Goal: Task Accomplishment & Management: Complete application form

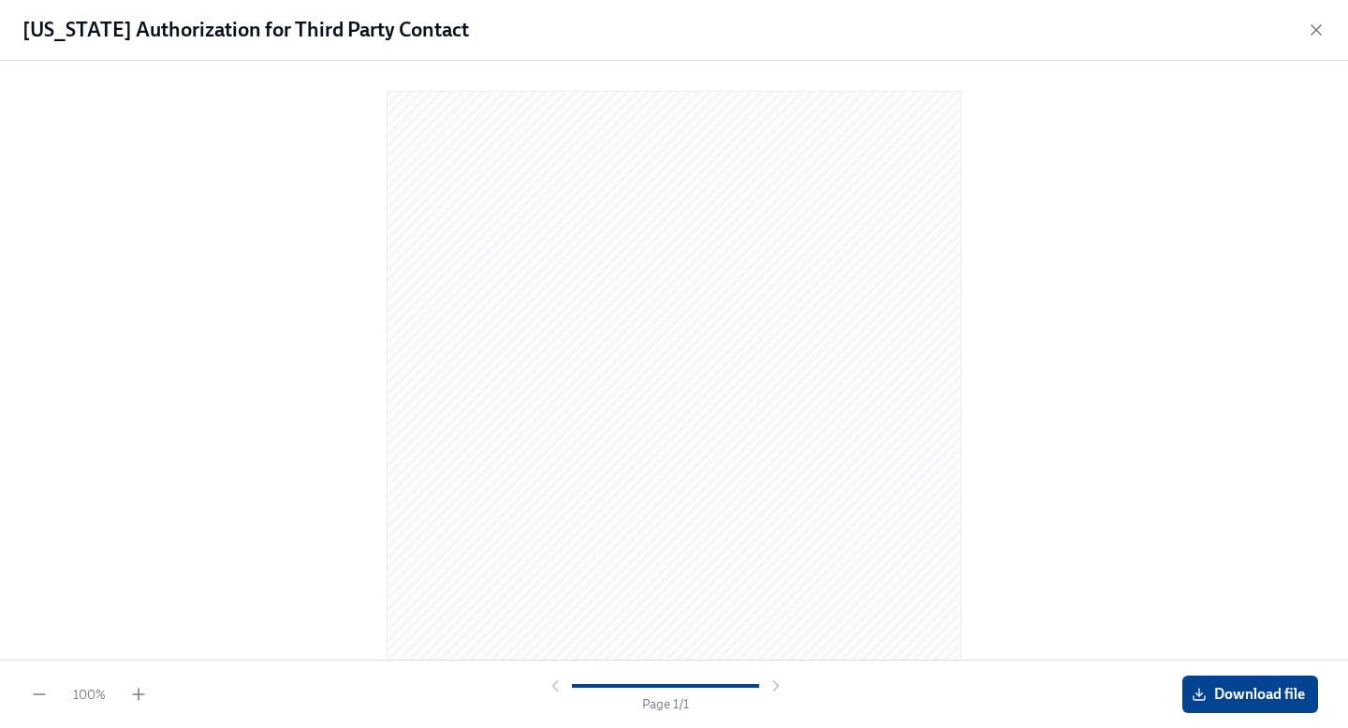
scroll to position [240, 0]
click at [1317, 26] on icon "button" at bounding box center [1316, 30] width 19 height 19
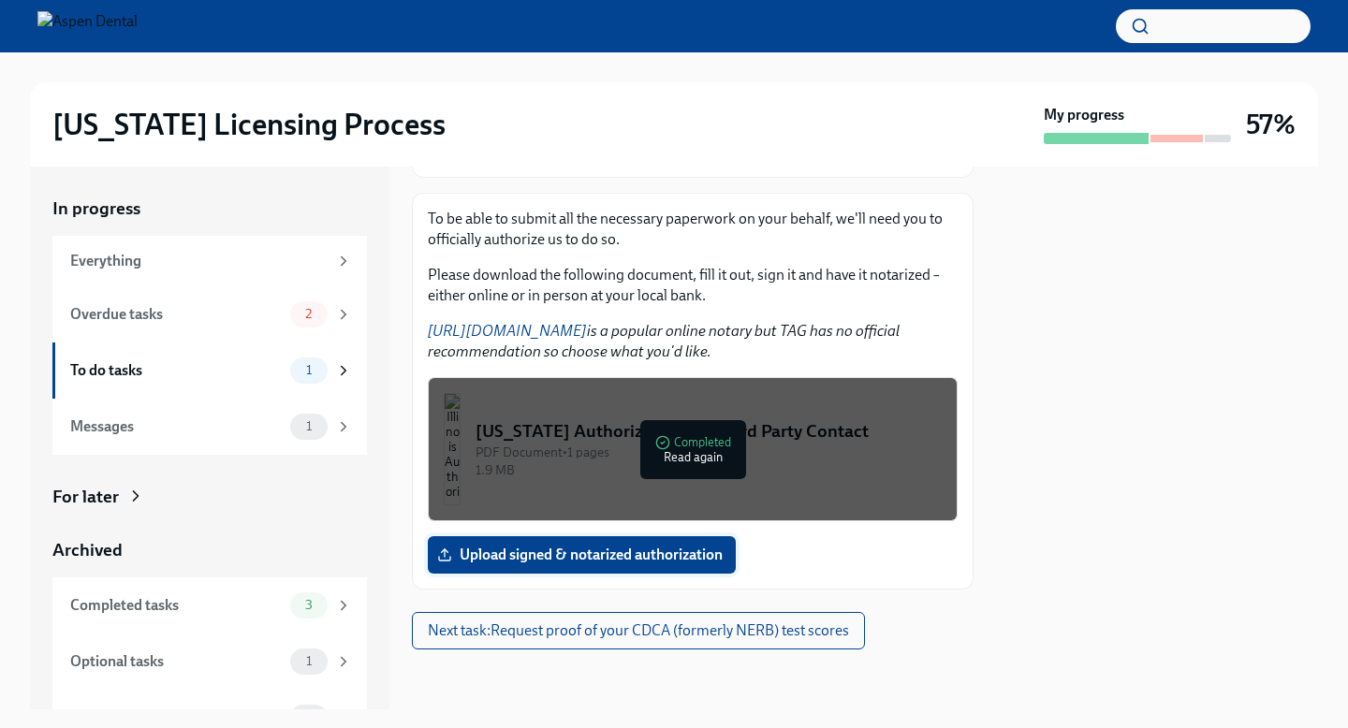
click at [582, 559] on span "Upload signed & notarized authorization" at bounding box center [582, 555] width 282 height 19
click at [0, 0] on input "Upload signed & notarized authorization" at bounding box center [0, 0] width 0 height 0
click at [647, 563] on span "Upload signed & notarized authorization" at bounding box center [582, 555] width 282 height 19
click at [0, 0] on input "Upload signed & notarized authorization" at bounding box center [0, 0] width 0 height 0
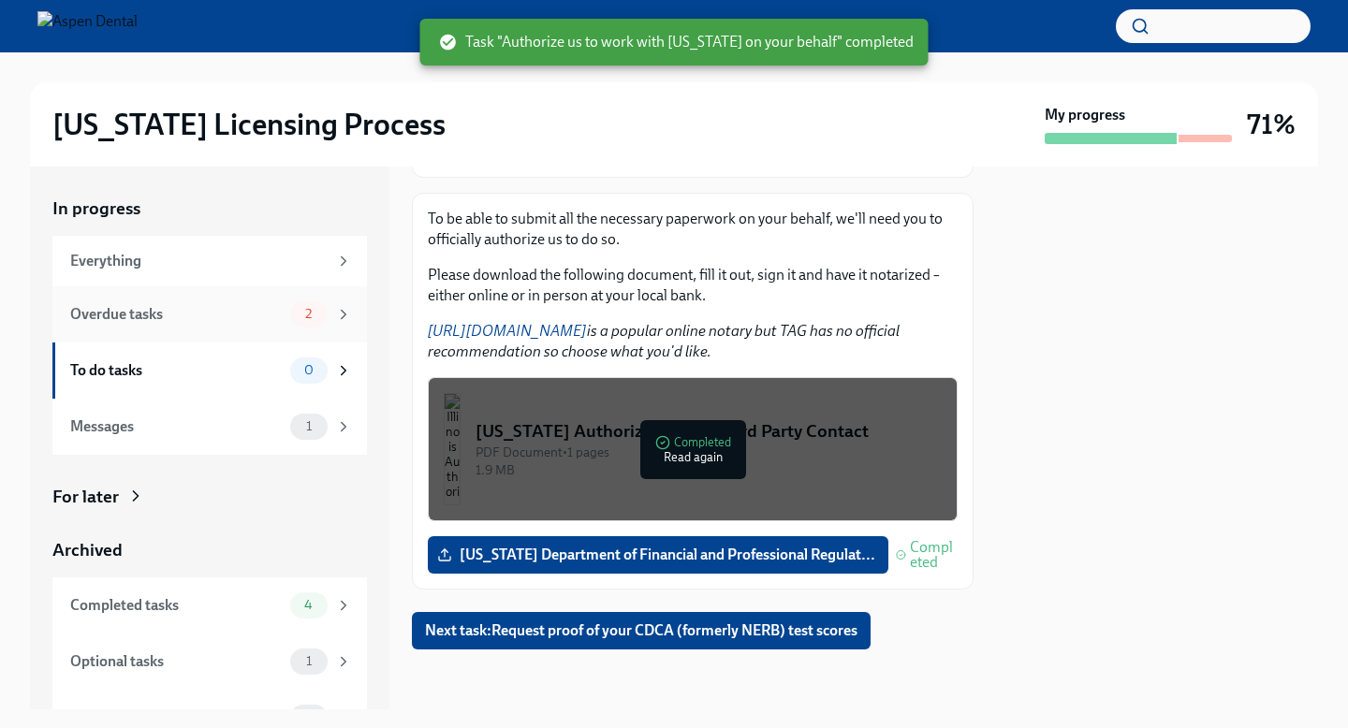
click at [218, 318] on div "Overdue tasks" at bounding box center [176, 314] width 213 height 21
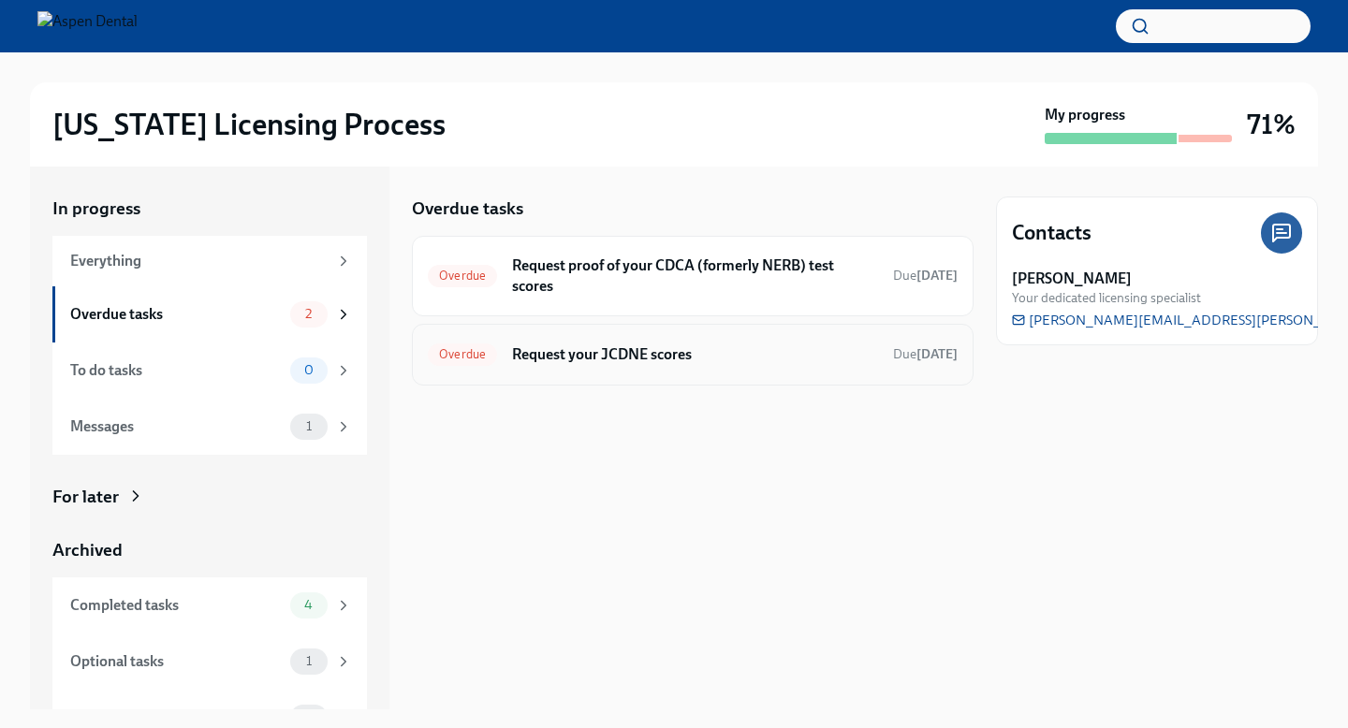
click at [622, 365] on div "Overdue Request your JCDNE scores Due [DATE]" at bounding box center [693, 355] width 530 height 30
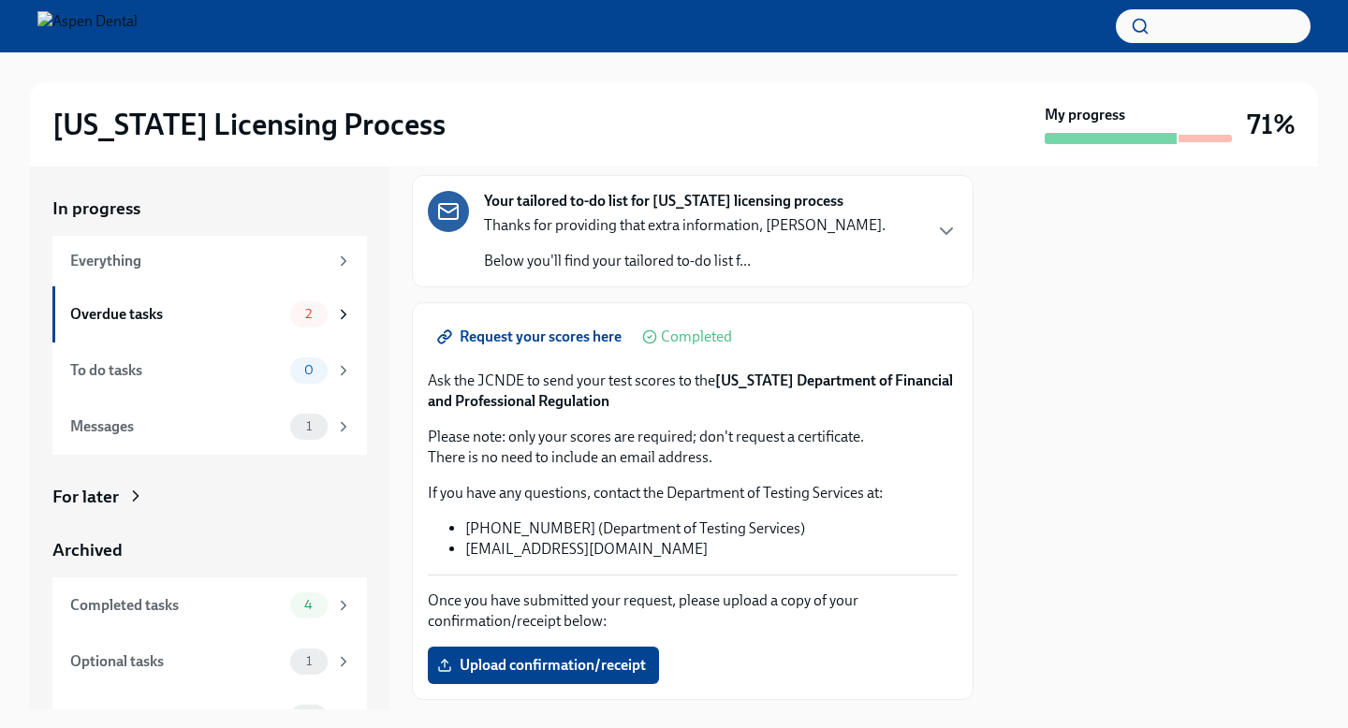
scroll to position [153, 0]
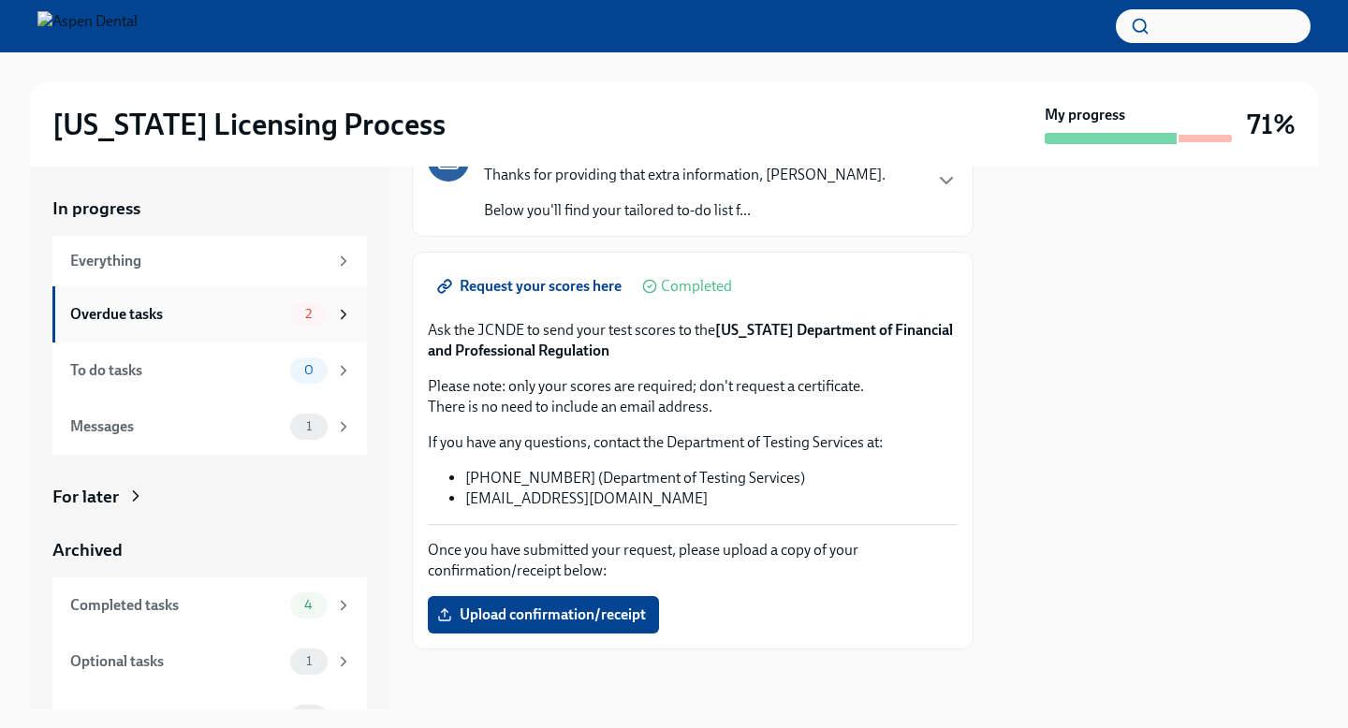
click at [275, 332] on div "Overdue tasks 2" at bounding box center [209, 314] width 315 height 56
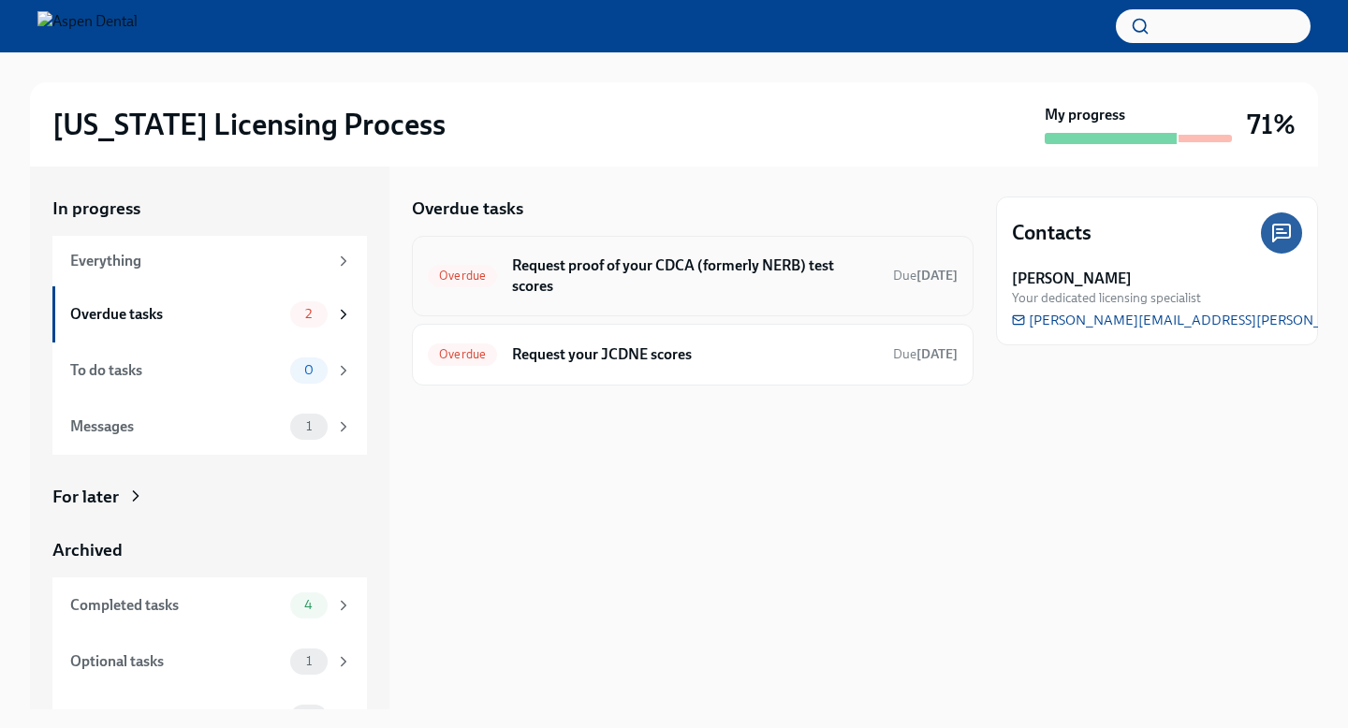
click at [618, 274] on h6 "Request proof of your CDCA (formerly NERB) test scores" at bounding box center [695, 276] width 366 height 41
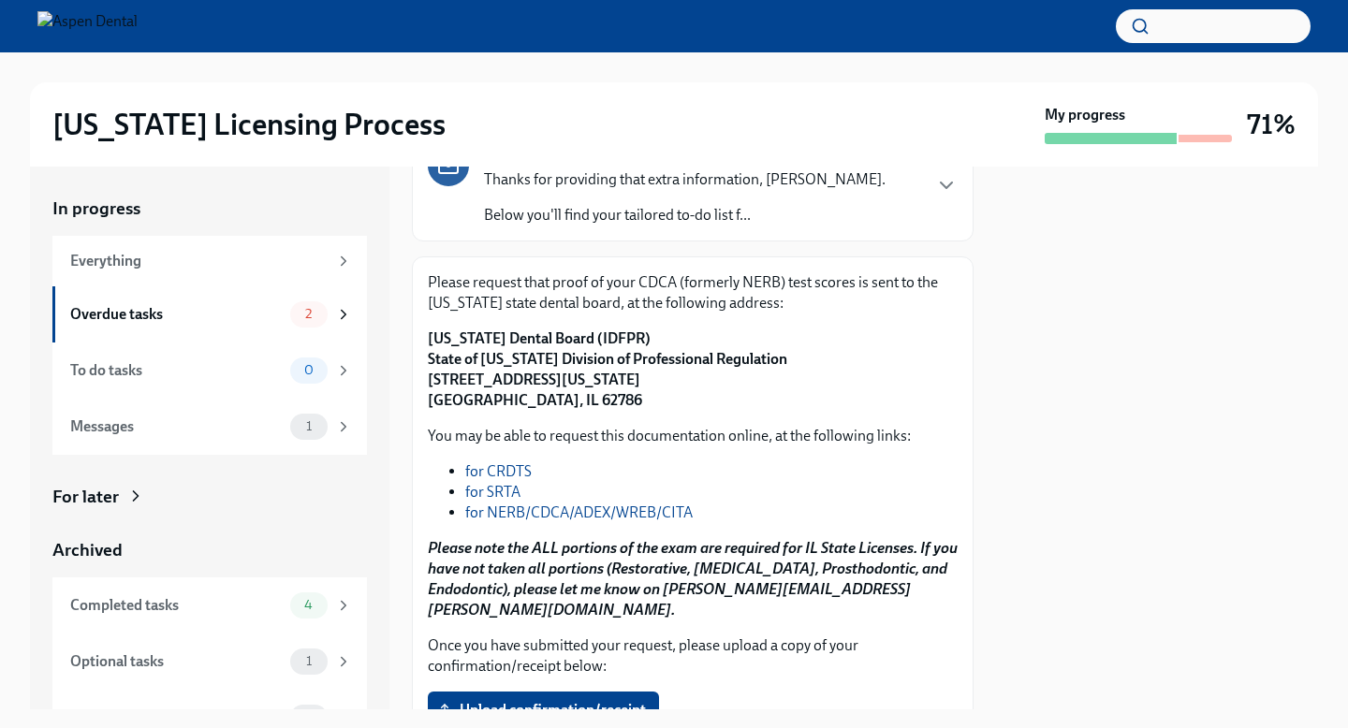
scroll to position [177, 0]
click at [516, 513] on link "for NERB/CDCA/ADEX/WREB/CITA" at bounding box center [578, 512] width 227 height 18
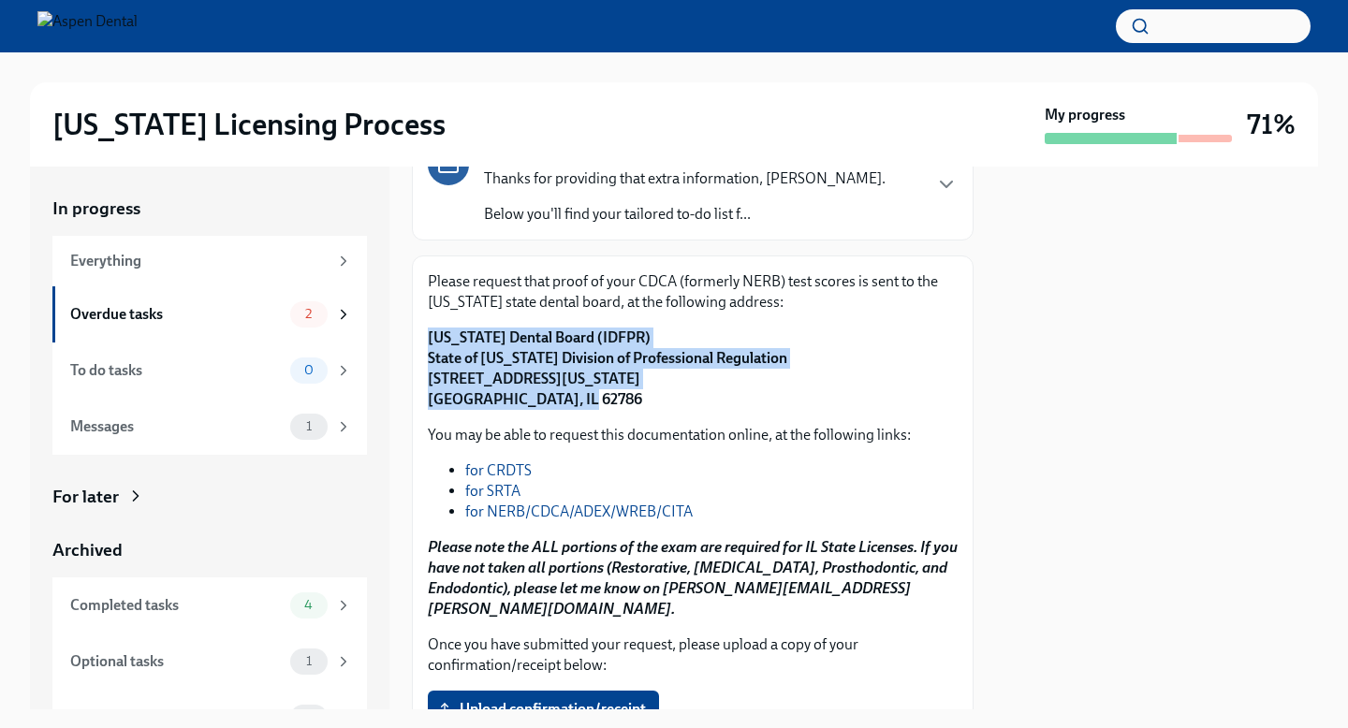
drag, startPoint x: 426, startPoint y: 334, endPoint x: 574, endPoint y: 392, distance: 158.9
click at [574, 392] on div "Please request that proof of your CDCA (formerly NERB) test scores is sent to t…" at bounding box center [693, 500] width 562 height 489
copy strong "[US_STATE] Dental Board (IDFPR) State of [US_STATE] Division of Professional Re…"
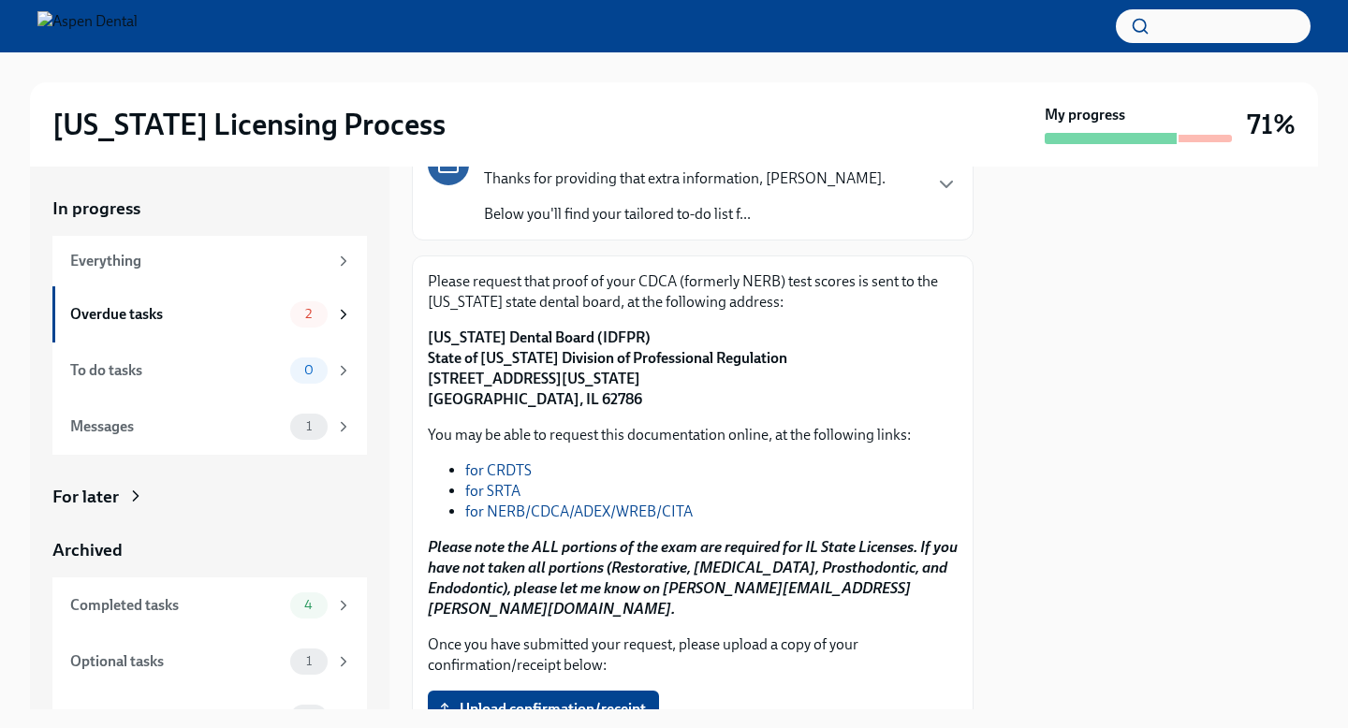
click at [608, 367] on strong "[US_STATE] Dental Board (IDFPR) State of [US_STATE] Division of Professional Re…" at bounding box center [607, 369] width 359 height 80
drag, startPoint x: 626, startPoint y: 338, endPoint x: 430, endPoint y: 335, distance: 196.6
click at [430, 335] on p "[US_STATE] Dental Board (IDFPR) State of [US_STATE] Division of Professional Re…" at bounding box center [693, 369] width 530 height 82
click at [753, 379] on p "[US_STATE] Dental Board (IDFPR) State of [US_STATE] Division of Professional Re…" at bounding box center [693, 369] width 530 height 82
drag, startPoint x: 751, startPoint y: 361, endPoint x: 495, endPoint y: 354, distance: 255.7
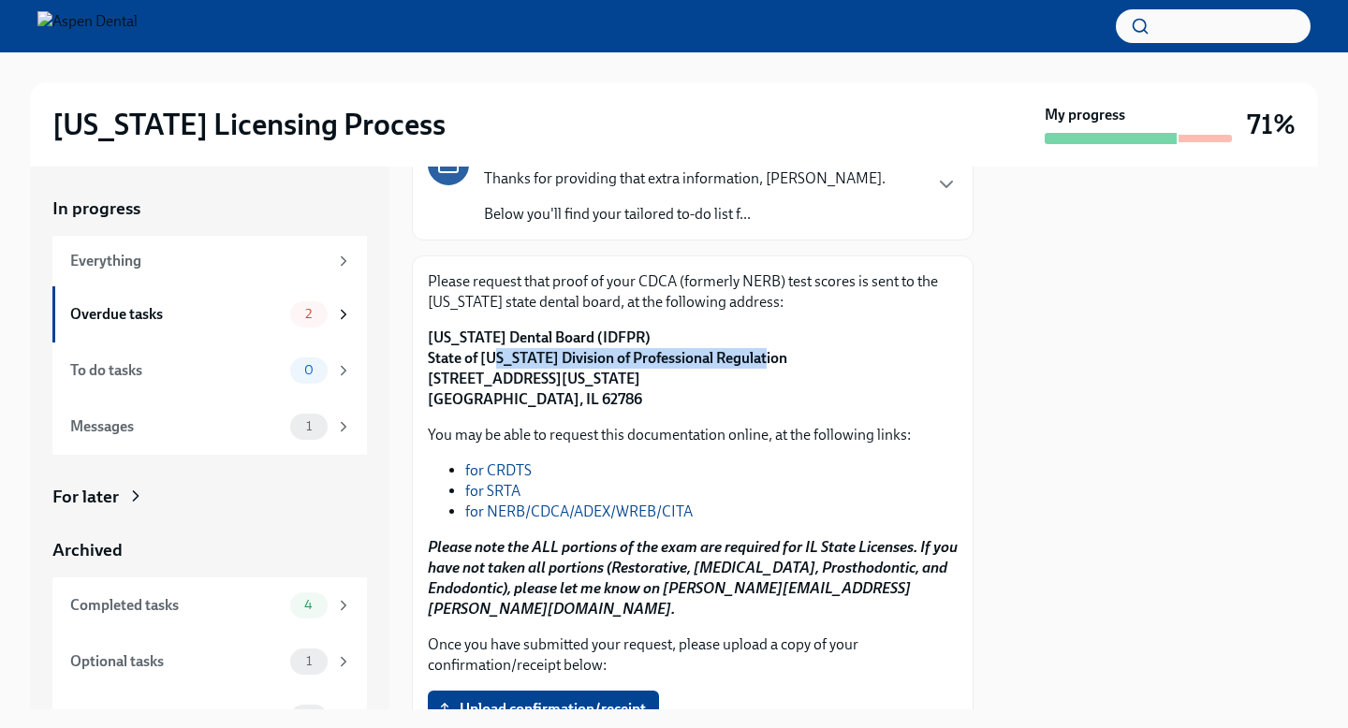
click at [495, 354] on strong "[US_STATE] Dental Board (IDFPR) State of [US_STATE] Division of Professional Re…" at bounding box center [607, 369] width 359 height 80
click at [767, 348] on p "[US_STATE] Dental Board (IDFPR) State of [US_STATE] Division of Professional Re…" at bounding box center [693, 369] width 530 height 82
drag, startPoint x: 770, startPoint y: 364, endPoint x: 431, endPoint y: 368, distance: 339.8
click at [431, 368] on p "[US_STATE] Dental Board (IDFPR) State of [US_STATE] Division of Professional Re…" at bounding box center [693, 369] width 530 height 82
copy strong "State of [US_STATE] Division of Professional Regulation"
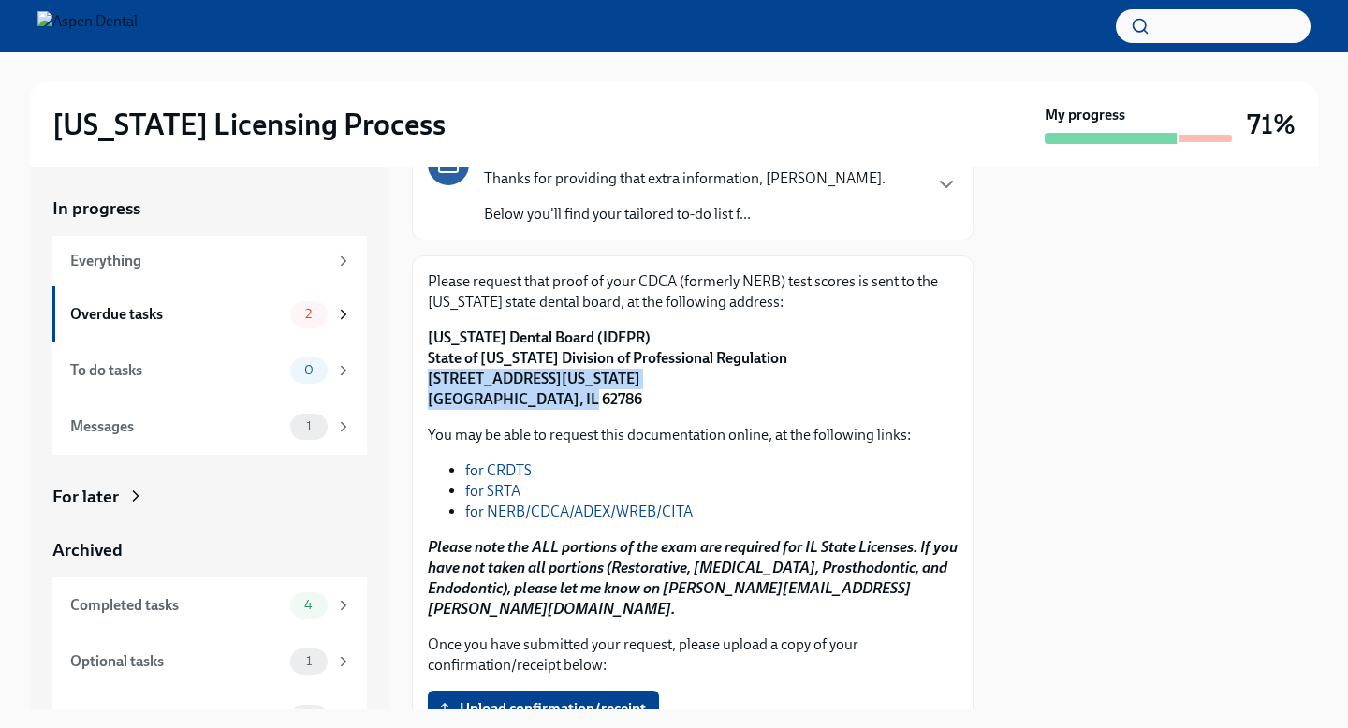
drag, startPoint x: 429, startPoint y: 375, endPoint x: 641, endPoint y: 392, distance: 213.2
click at [641, 392] on p "[US_STATE] Dental Board (IDFPR) State of [US_STATE] Division of Professional Re…" at bounding box center [693, 369] width 530 height 82
copy strong "[STREET_ADDRESS][US_STATE]"
click at [248, 316] on div "Overdue tasks" at bounding box center [176, 314] width 213 height 21
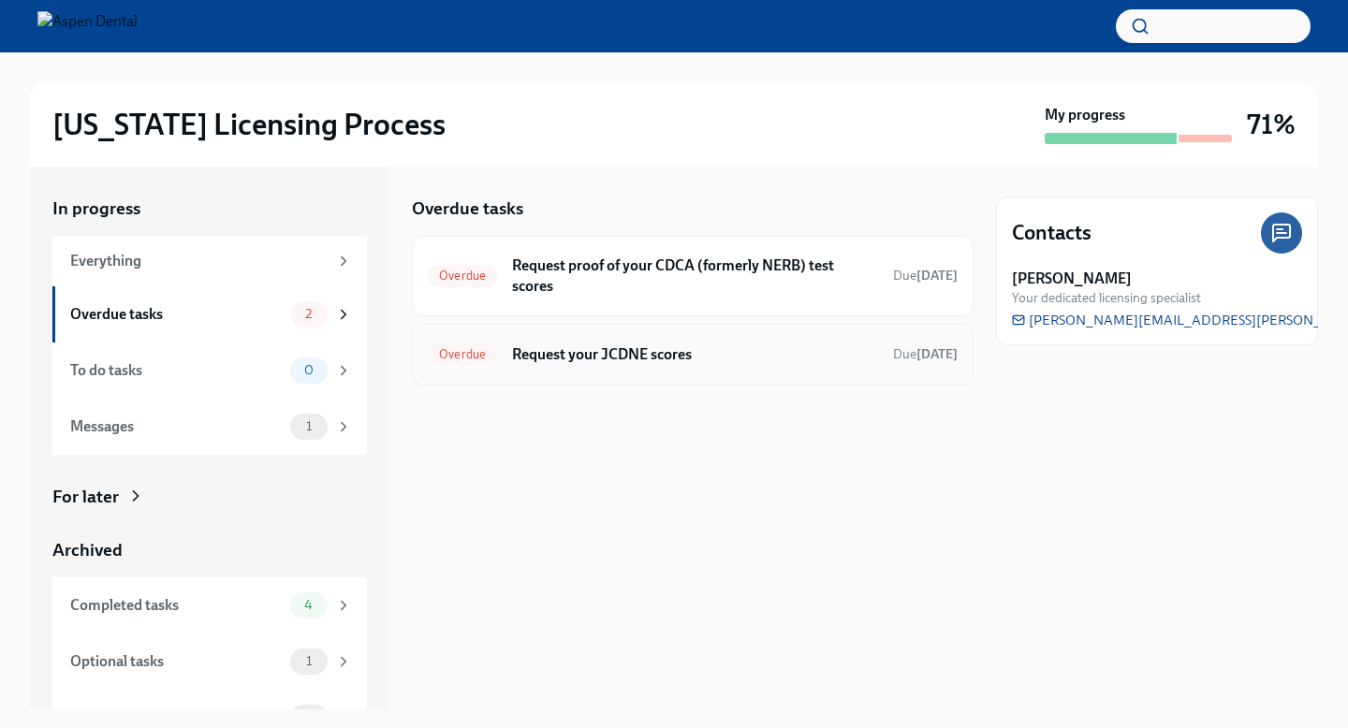
click at [601, 366] on div "Overdue Request your JCDNE scores Due [DATE]" at bounding box center [693, 355] width 530 height 30
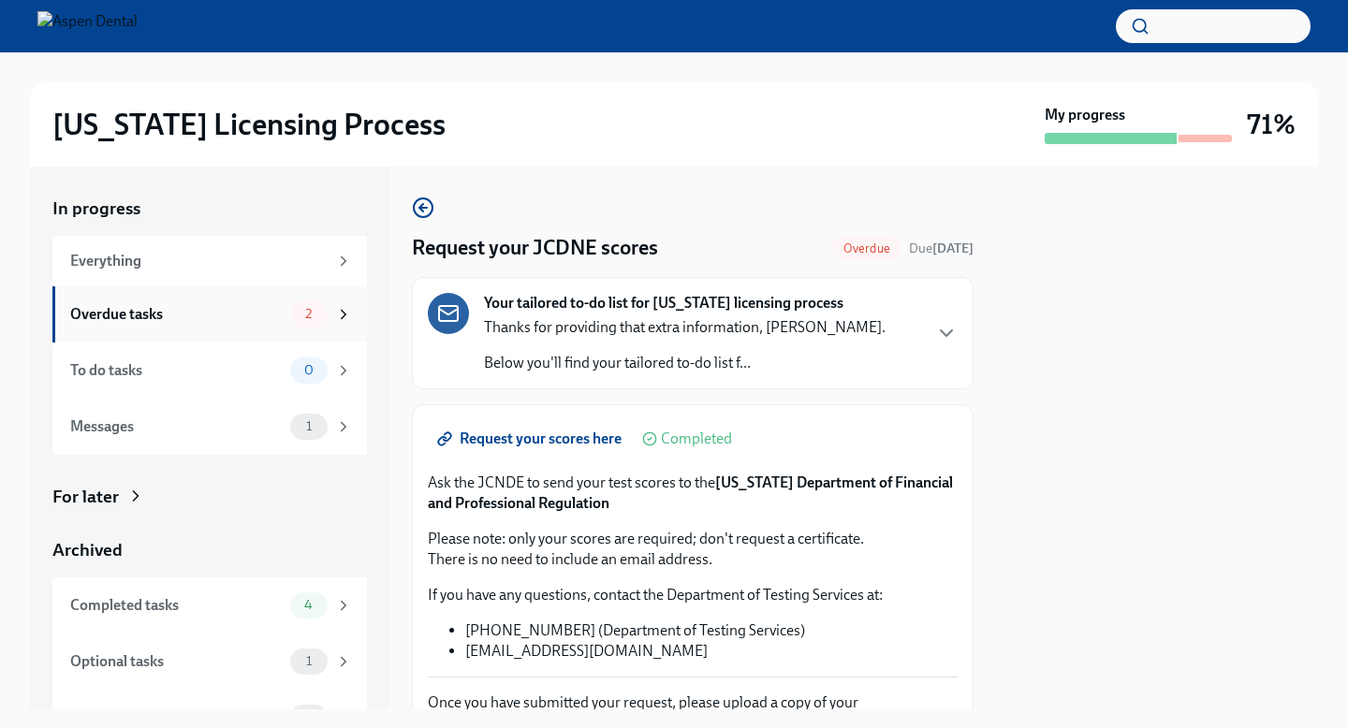
click at [162, 304] on div "Overdue tasks" at bounding box center [176, 314] width 213 height 21
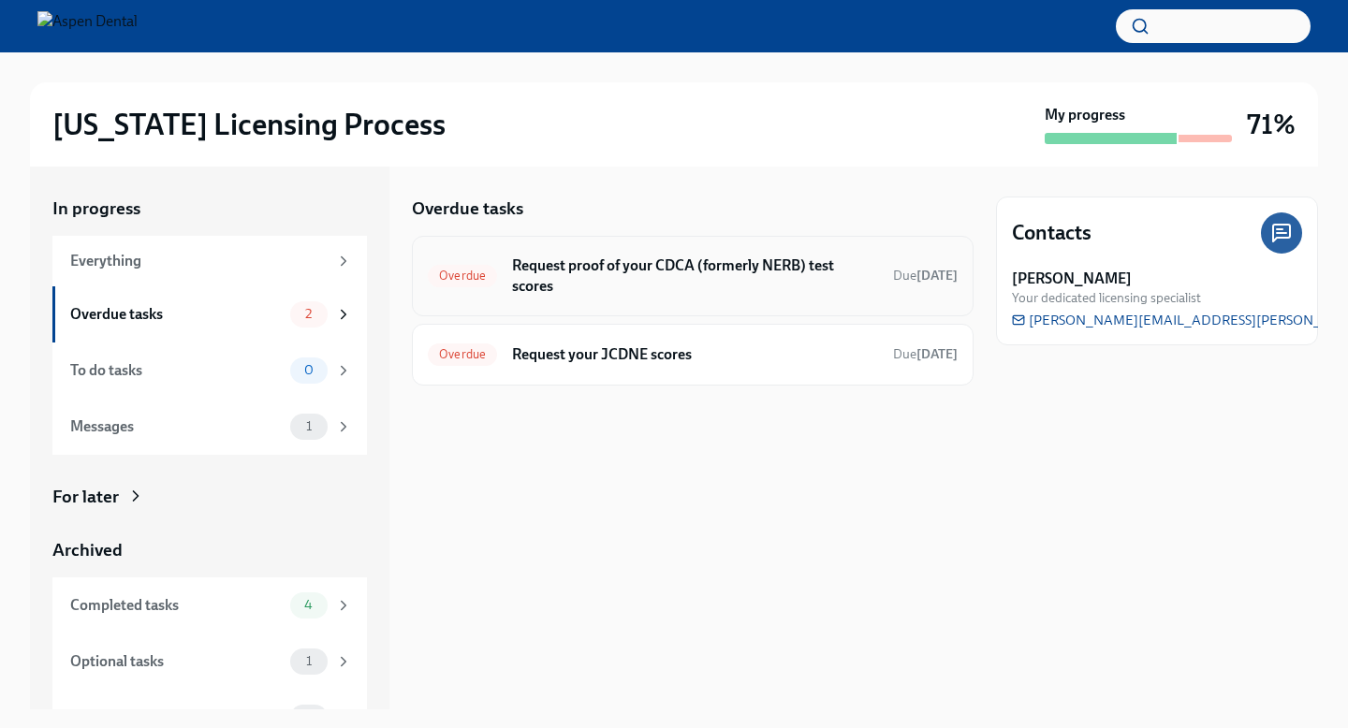
click at [690, 258] on h6 "Request proof of your CDCA (formerly NERB) test scores" at bounding box center [695, 276] width 366 height 41
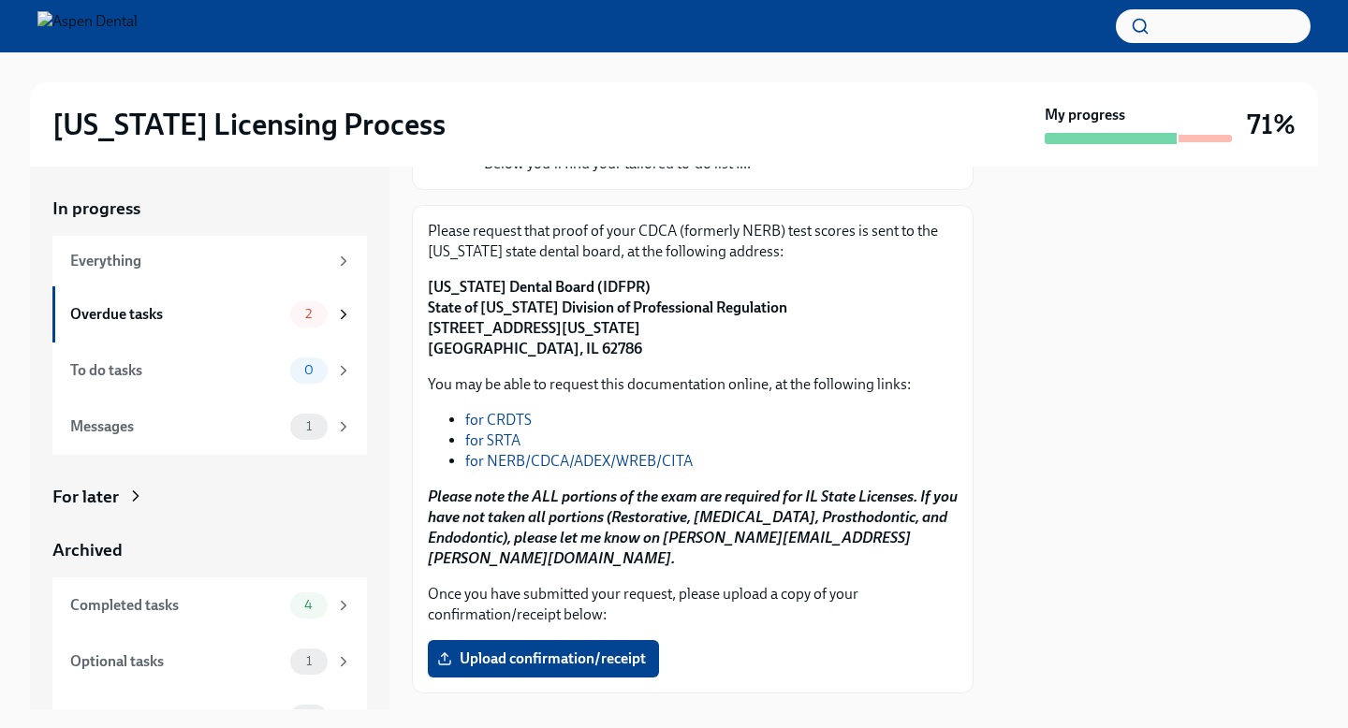
scroll to position [250, 0]
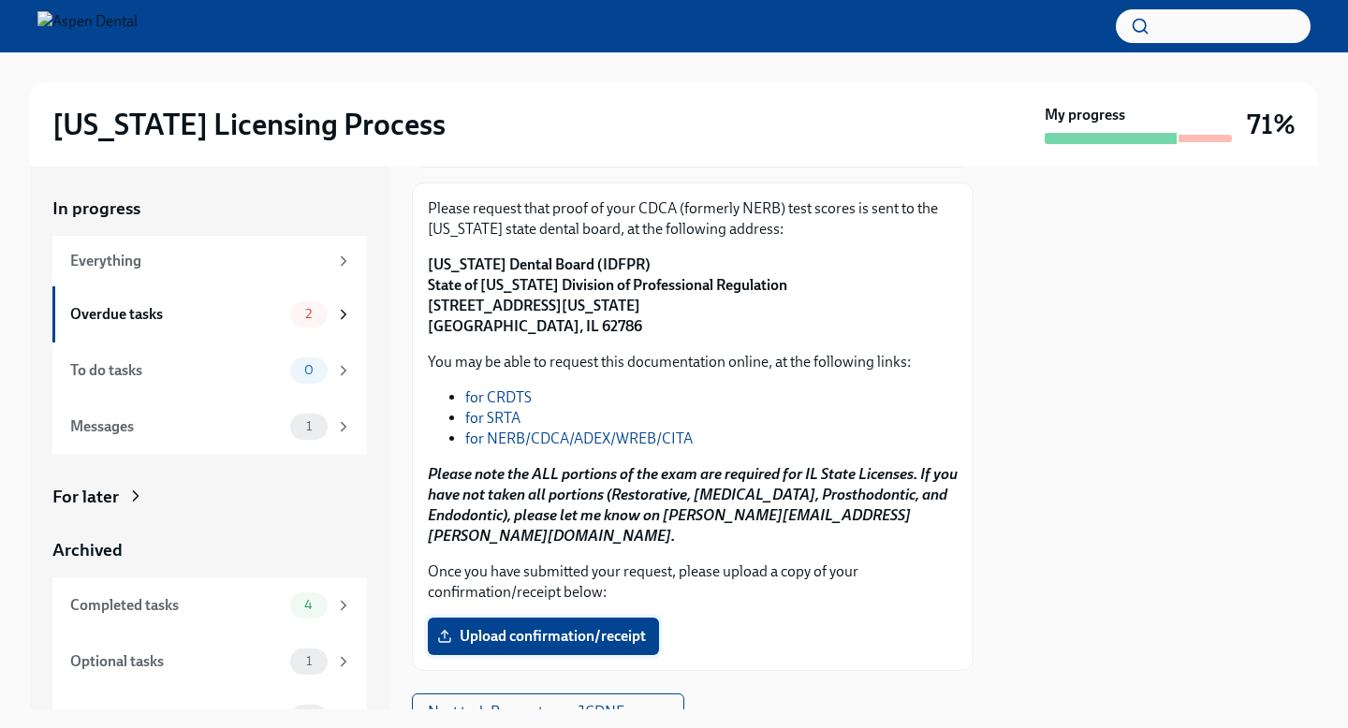
click at [586, 627] on span "Upload confirmation/receipt" at bounding box center [543, 636] width 205 height 19
click at [0, 0] on input "Upload confirmation/receipt" at bounding box center [0, 0] width 0 height 0
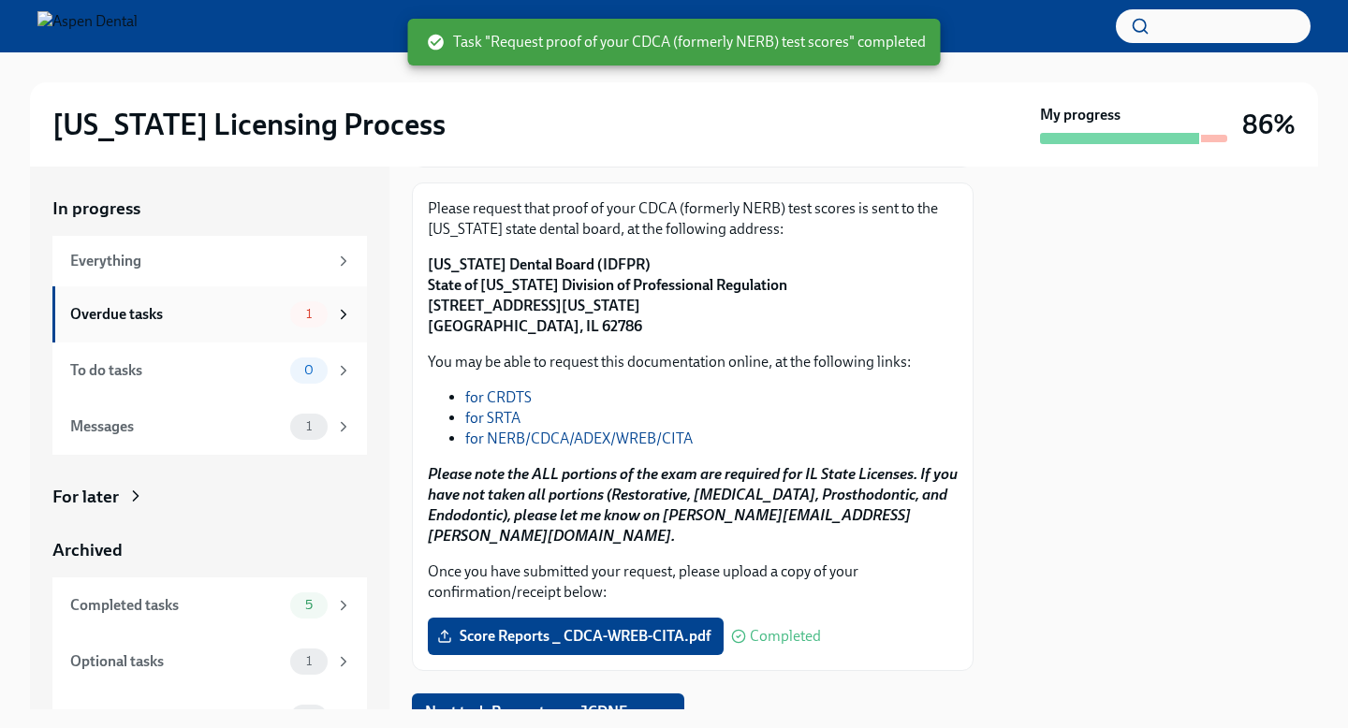
click at [259, 317] on div "Overdue tasks" at bounding box center [176, 314] width 213 height 21
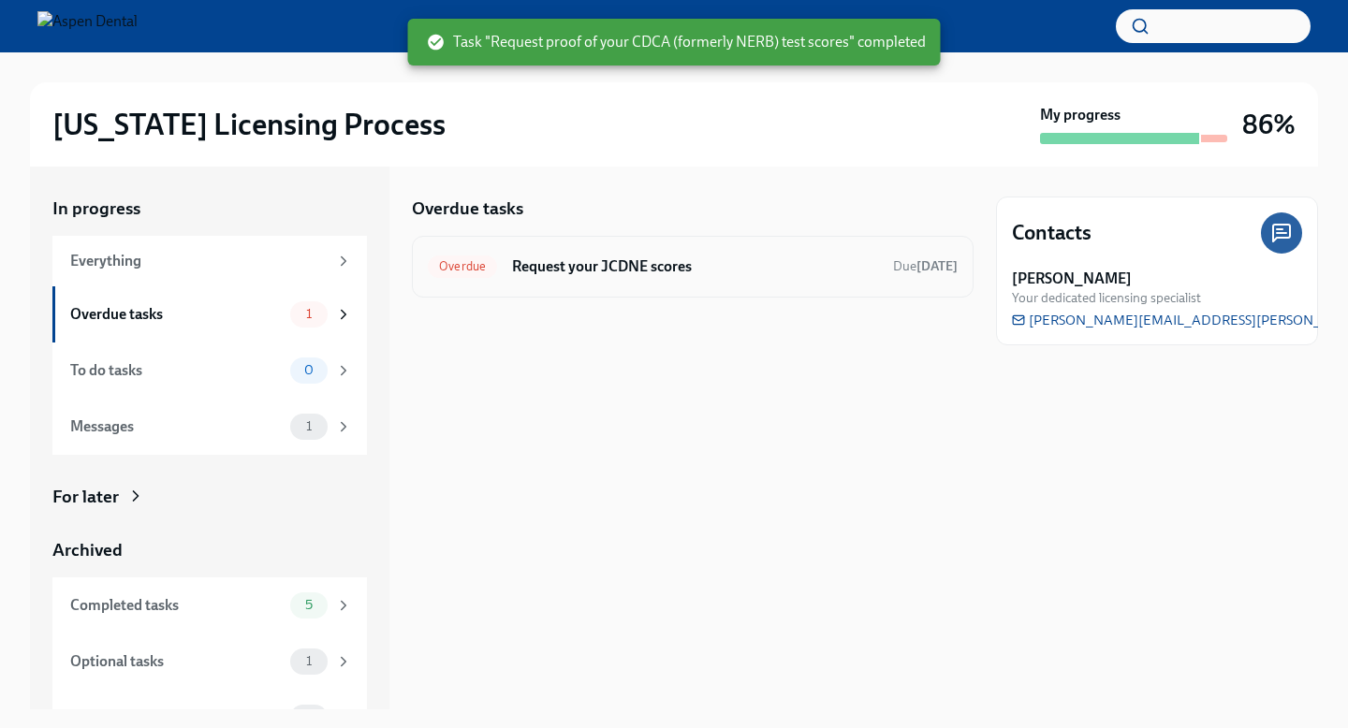
click at [572, 266] on h6 "Request your JCDNE scores" at bounding box center [695, 267] width 366 height 21
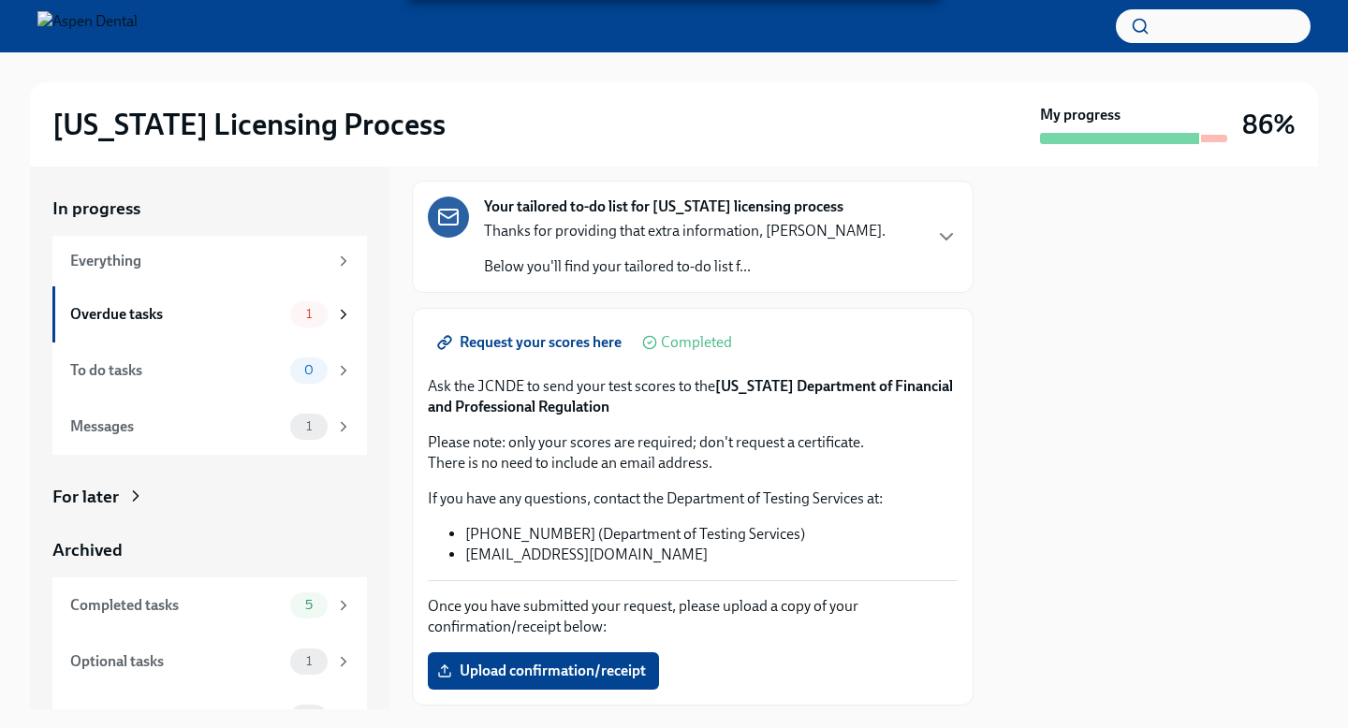
scroll to position [97, 0]
click at [564, 665] on span "Upload confirmation/receipt" at bounding box center [543, 670] width 205 height 19
click at [0, 0] on input "Upload confirmation/receipt" at bounding box center [0, 0] width 0 height 0
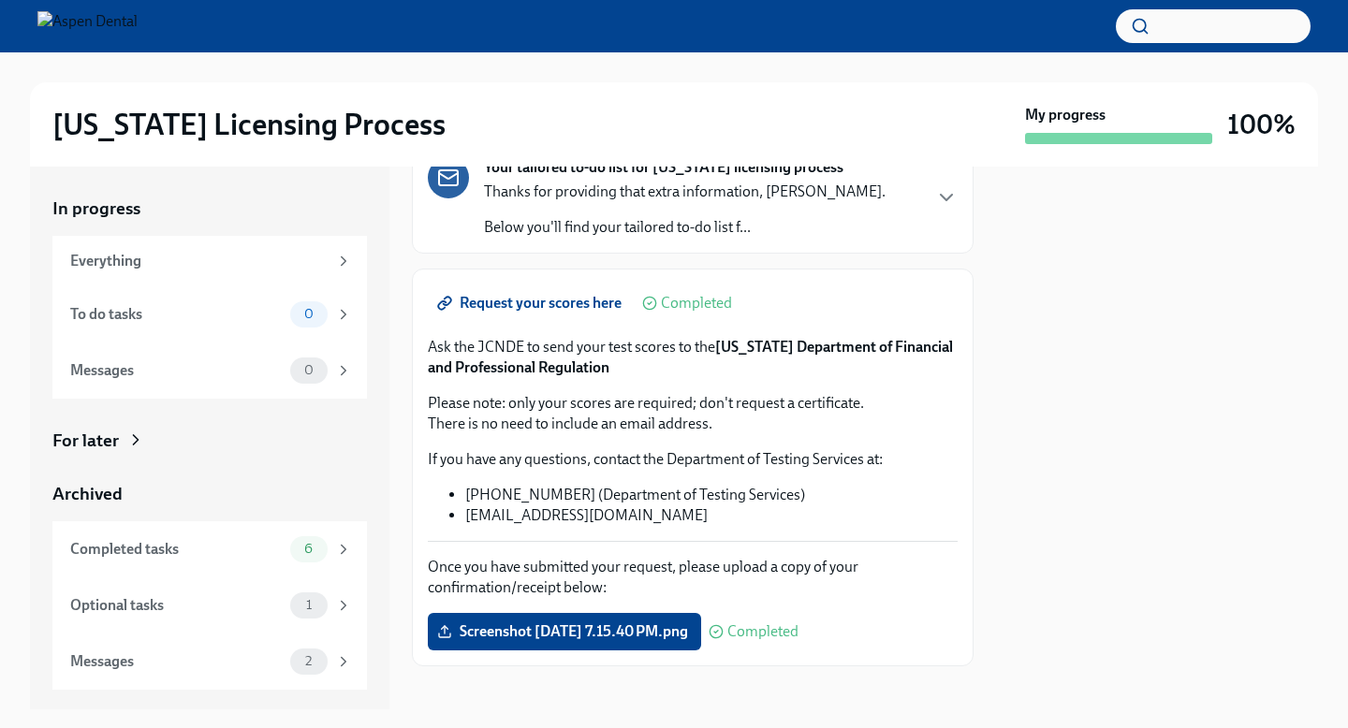
scroll to position [153, 0]
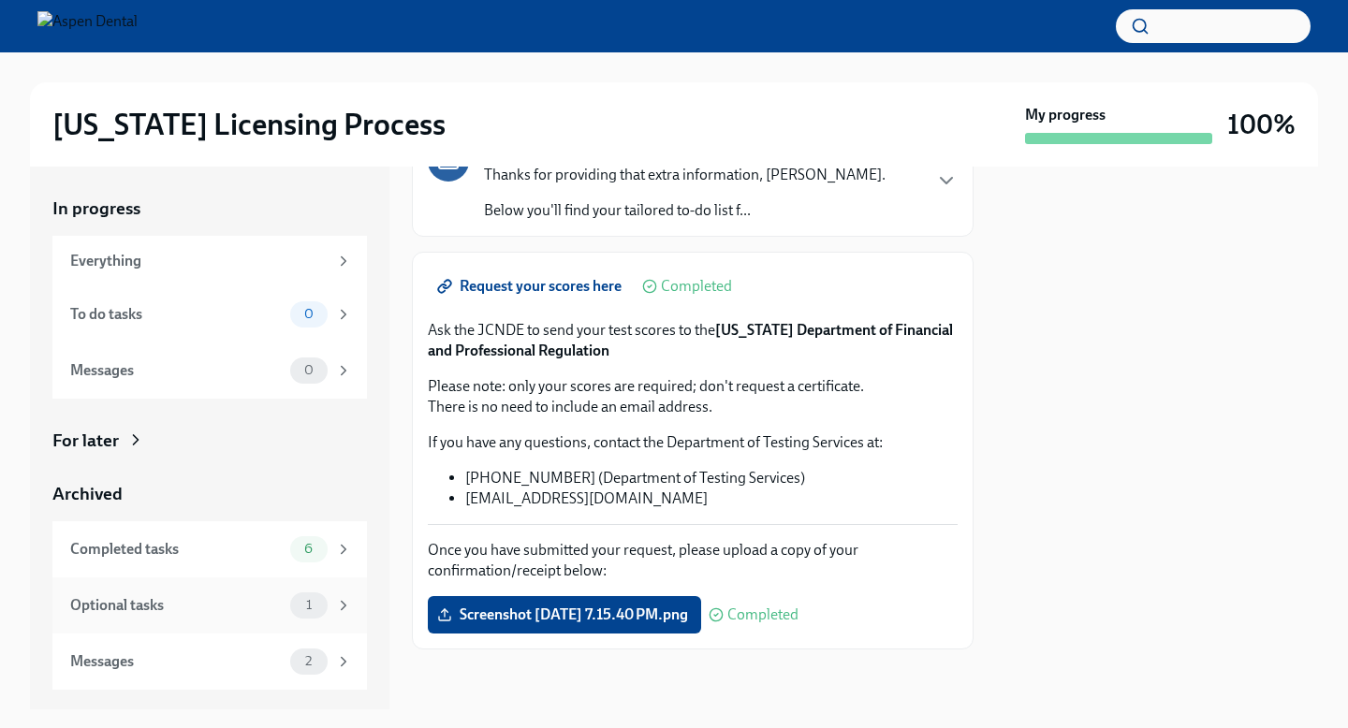
click at [210, 600] on div "Optional tasks" at bounding box center [176, 605] width 213 height 21
